Goal: Transaction & Acquisition: Purchase product/service

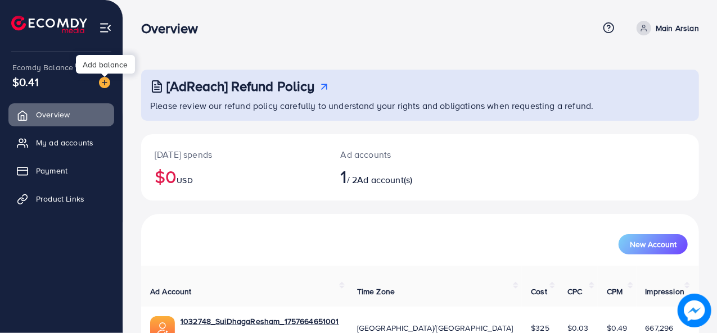
click at [107, 81] on img at bounding box center [104, 82] width 11 height 11
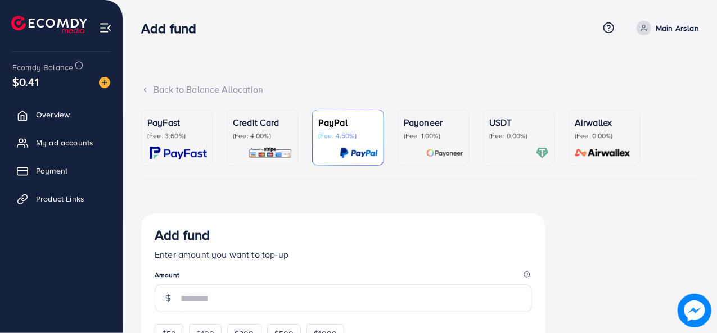
click at [179, 137] on p "(Fee: 3.60%)" at bounding box center [177, 136] width 60 height 9
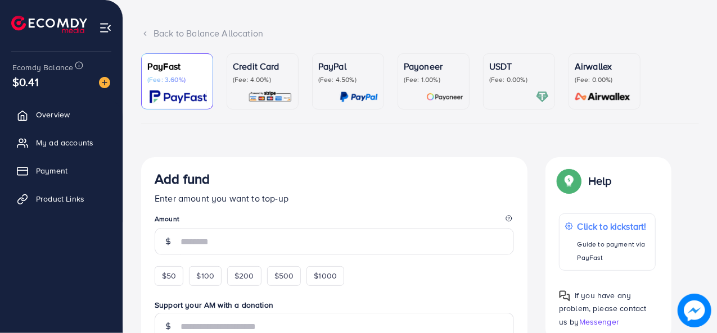
scroll to position [169, 0]
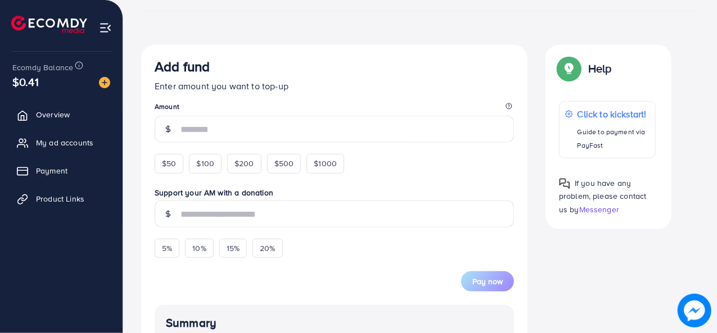
click at [203, 112] on legend "Amount" at bounding box center [334, 109] width 359 height 14
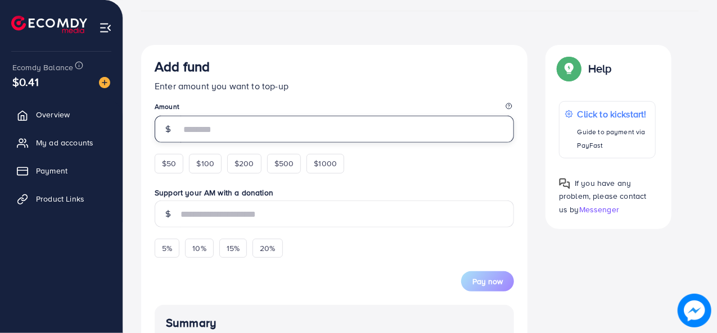
click at [223, 128] on input "number" at bounding box center [346, 129] width 333 height 27
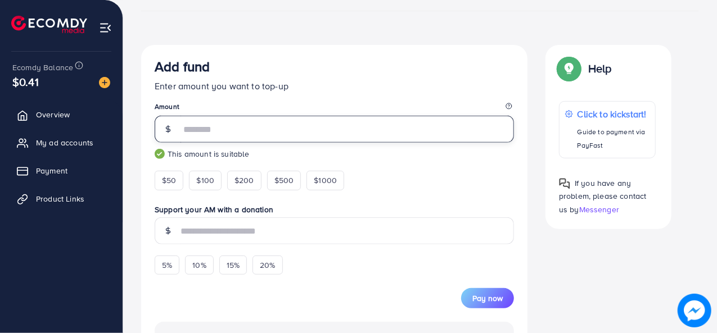
type input "**"
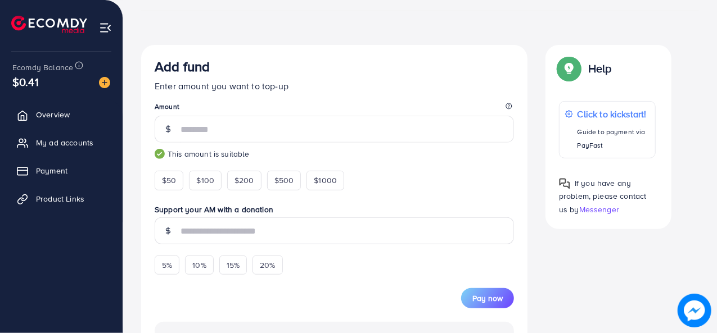
click at [377, 167] on div "$50 $100 $200 $500 $1000" at bounding box center [270, 177] width 231 height 25
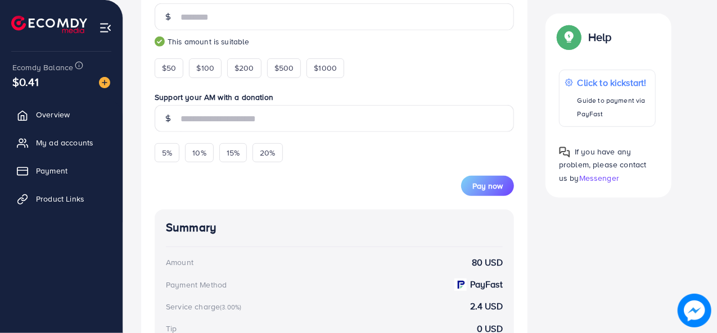
scroll to position [225, 0]
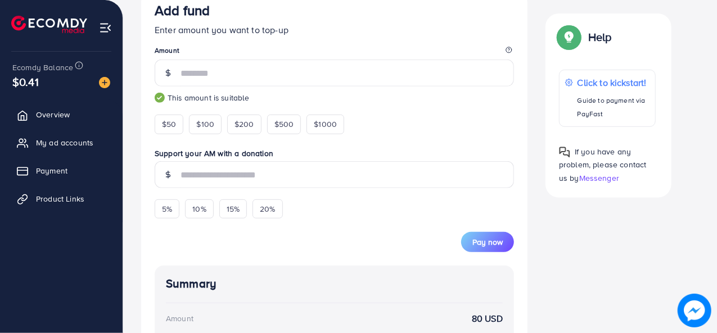
click at [376, 200] on div "5% 10% 15% 20%" at bounding box center [270, 206] width 231 height 25
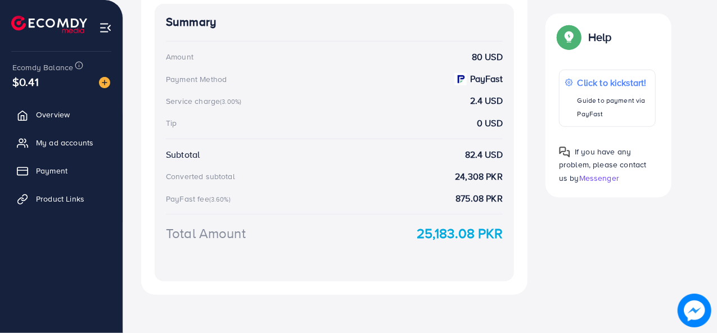
scroll to position [487, 0]
